Goal: Information Seeking & Learning: Learn about a topic

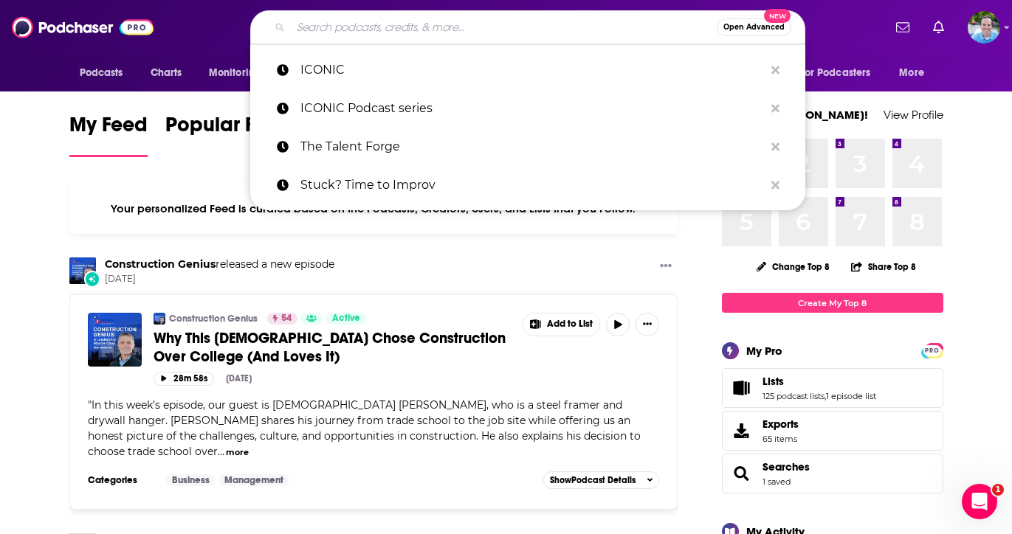
click at [356, 27] on input "Search podcasts, credits, & more..." at bounding box center [504, 27] width 426 height 24
paste input "The Small Business School Podcast"
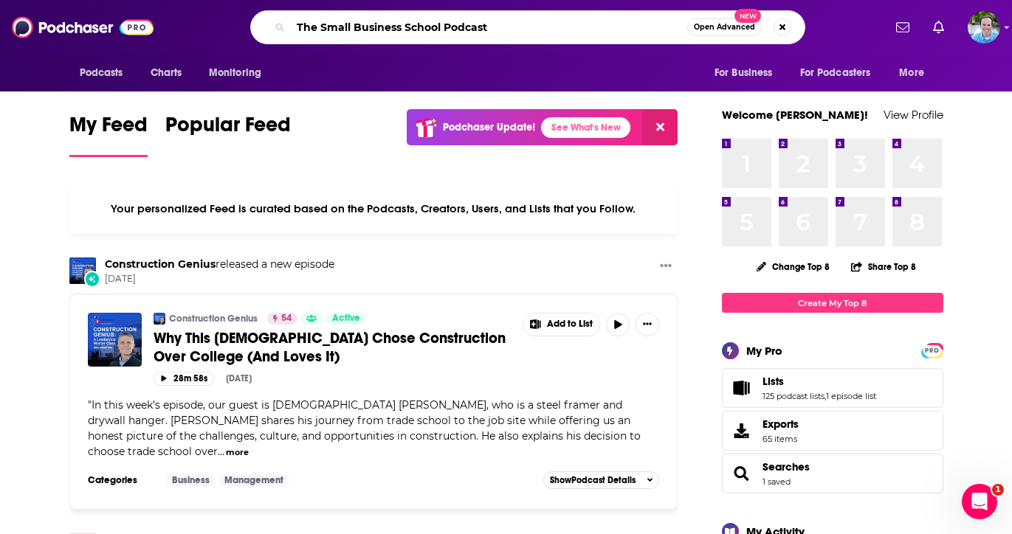
type input "The Small Business School Podcast"
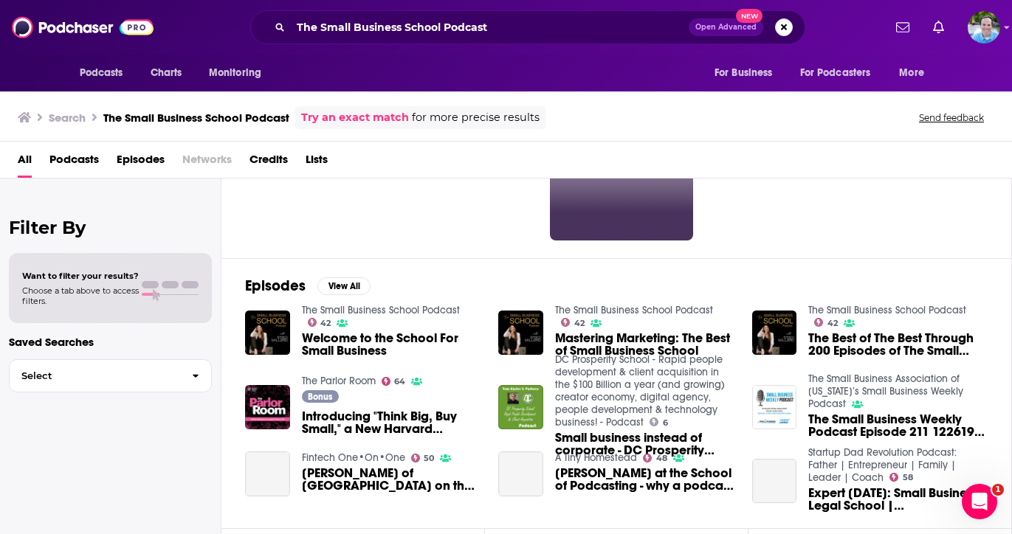
scroll to position [103, 0]
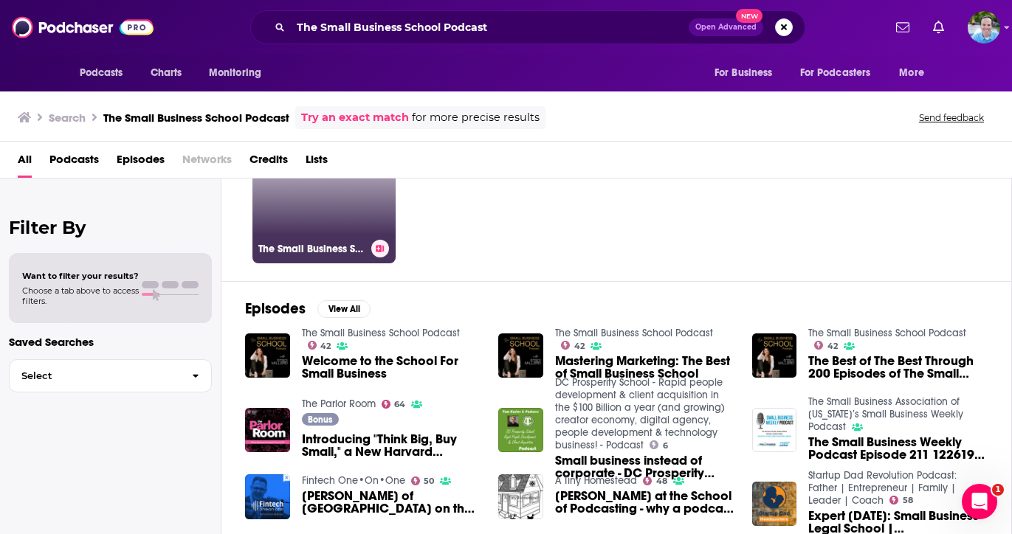
click at [311, 243] on h3 "The Small Business School Podcast" at bounding box center [311, 249] width 107 height 13
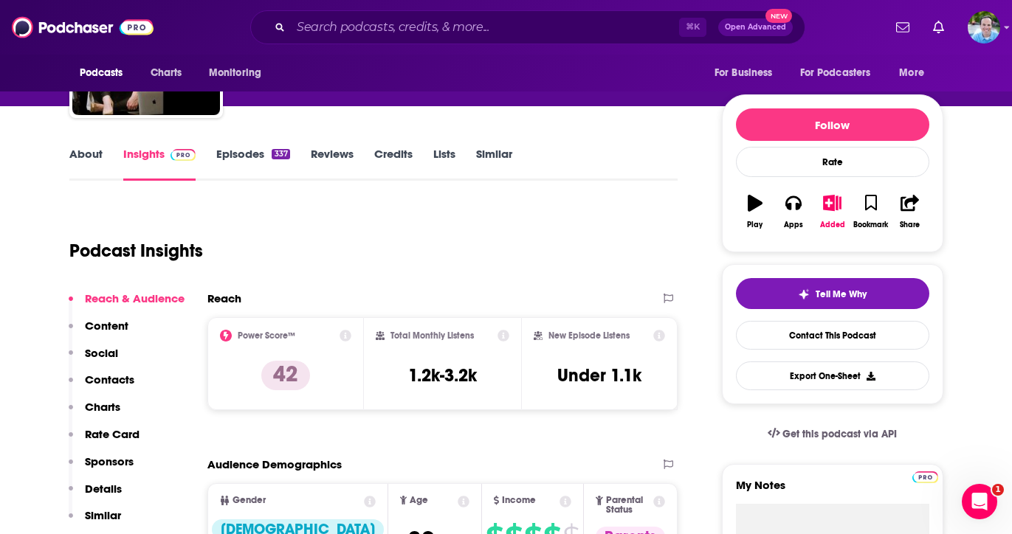
scroll to position [130, 0]
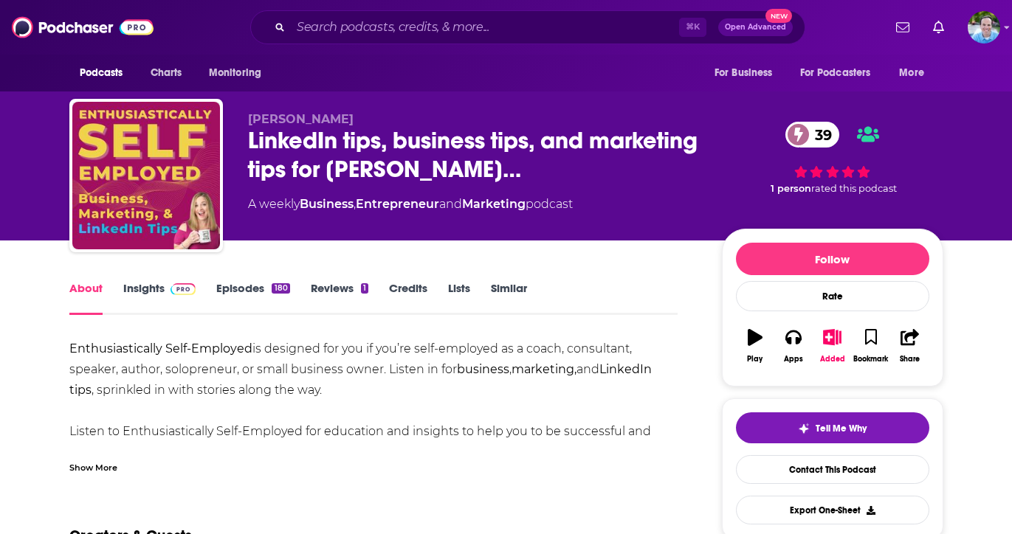
click at [125, 299] on link "Insights" at bounding box center [159, 298] width 73 height 34
